Goal: Find specific page/section: Find specific page/section

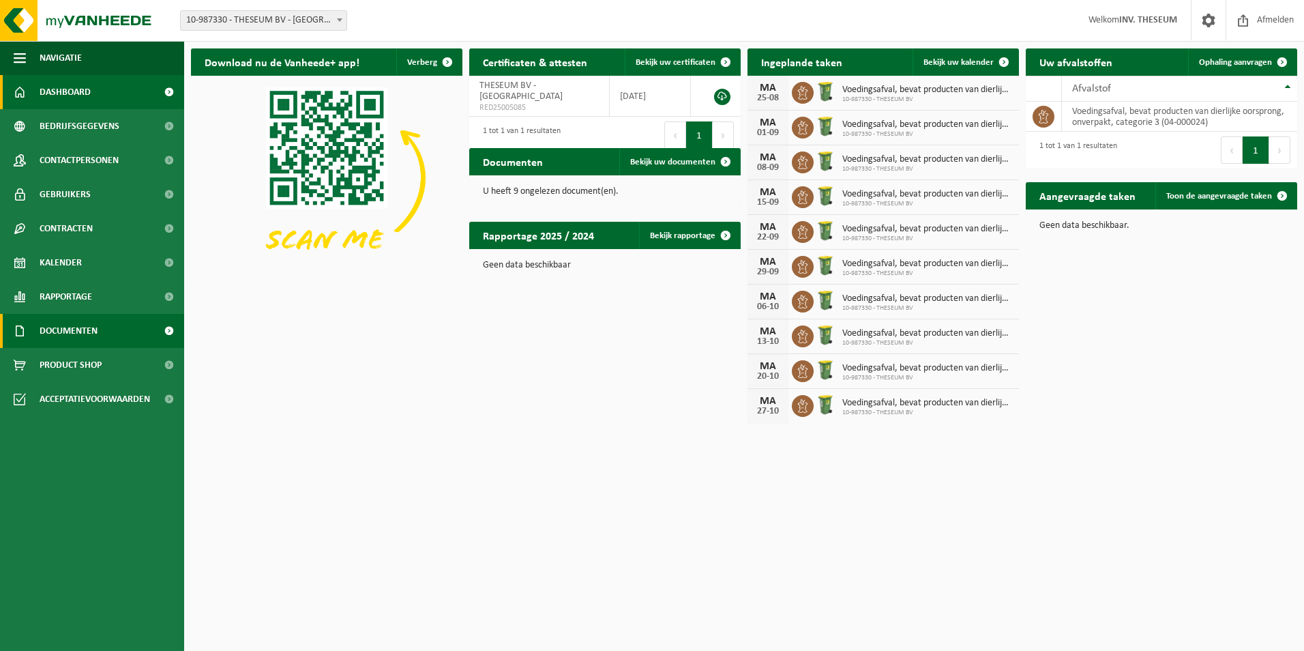
click at [100, 342] on link "Documenten" at bounding box center [92, 331] width 184 height 34
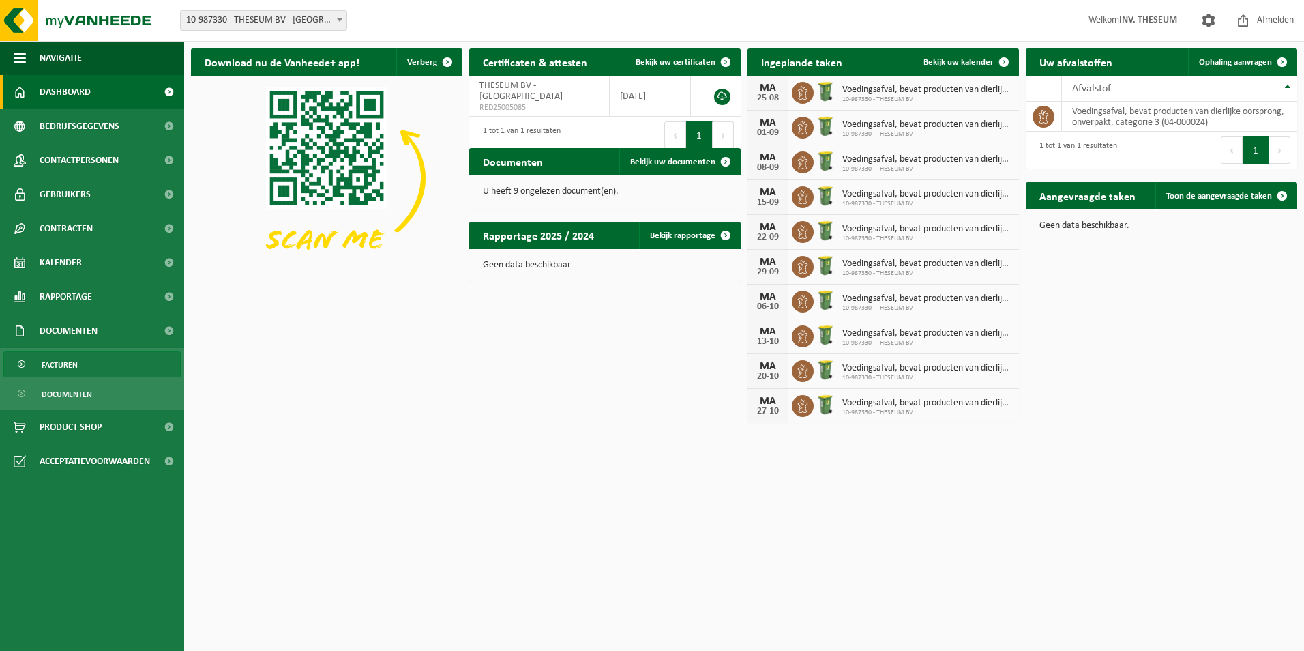
click at [65, 367] on span "Facturen" at bounding box center [60, 365] width 36 height 26
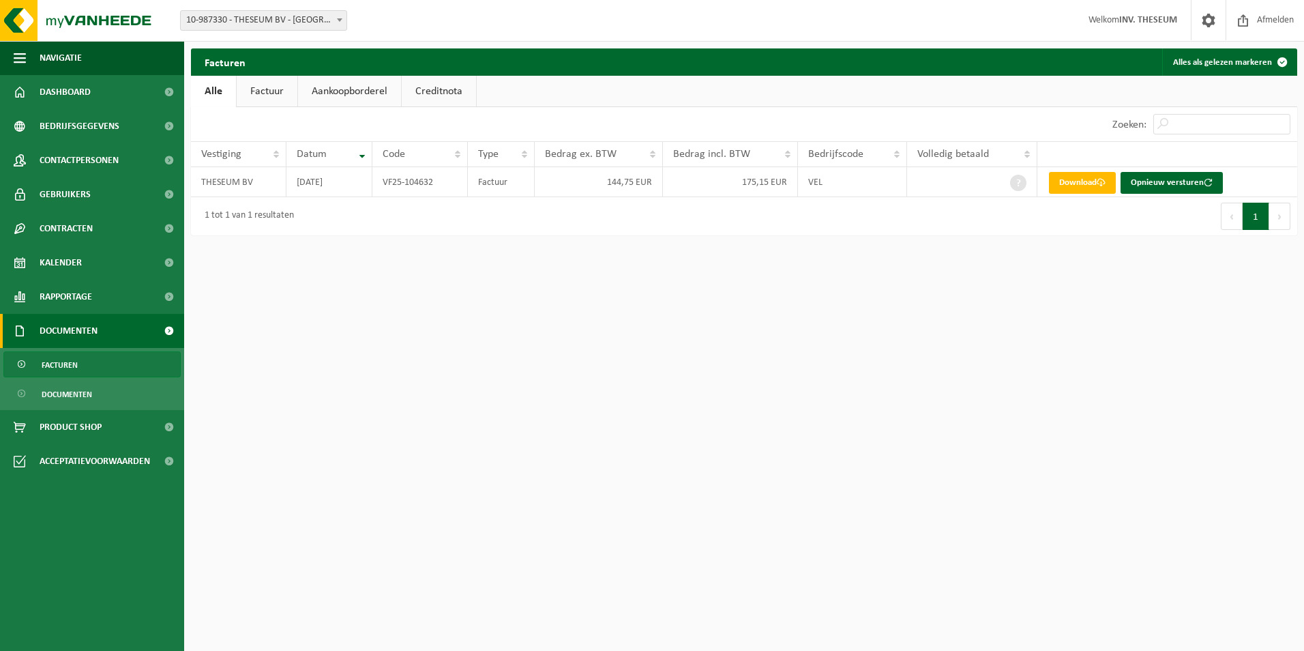
click at [299, 17] on span "10-987330 - THESEUM BV - [GEOGRAPHIC_DATA]" at bounding box center [264, 20] width 166 height 19
click at [1276, 23] on span "Afmelden" at bounding box center [1276, 20] width 44 height 40
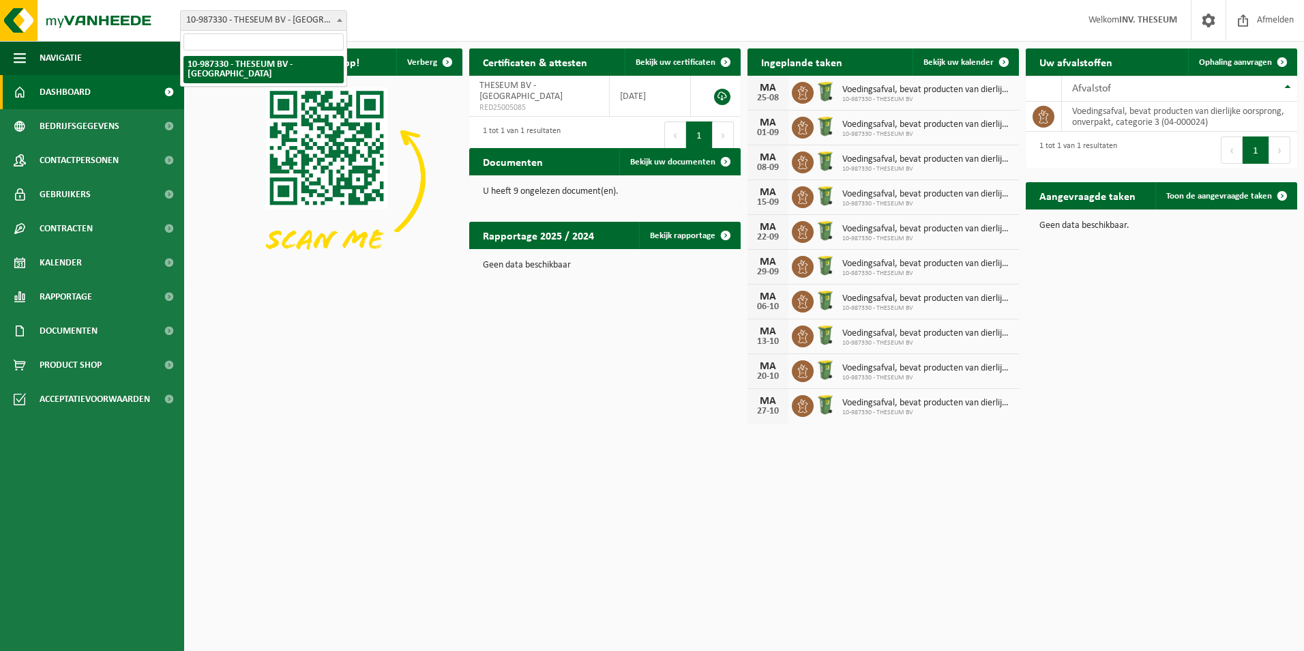
click at [291, 24] on span "10-987330 - THESEUM BV - [GEOGRAPHIC_DATA]" at bounding box center [264, 20] width 166 height 19
click at [1203, 22] on span at bounding box center [1208, 20] width 20 height 40
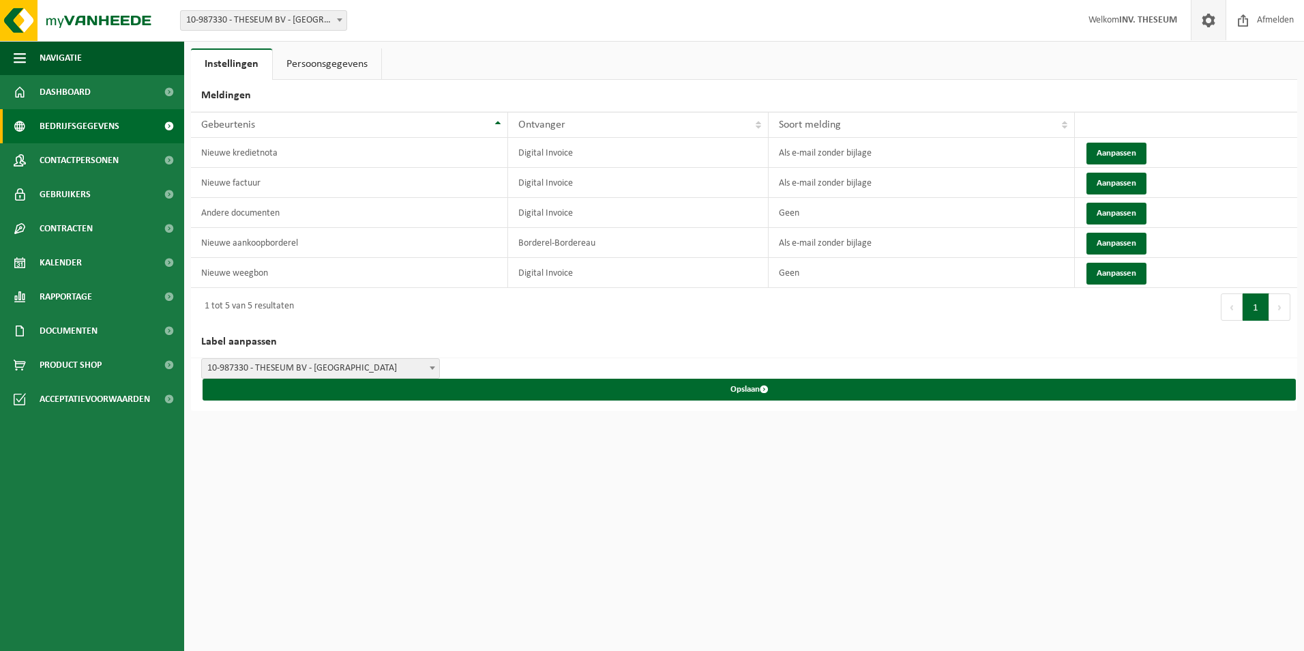
click at [85, 122] on span "Bedrijfsgegevens" at bounding box center [80, 126] width 80 height 34
